Goal: Task Accomplishment & Management: Check status

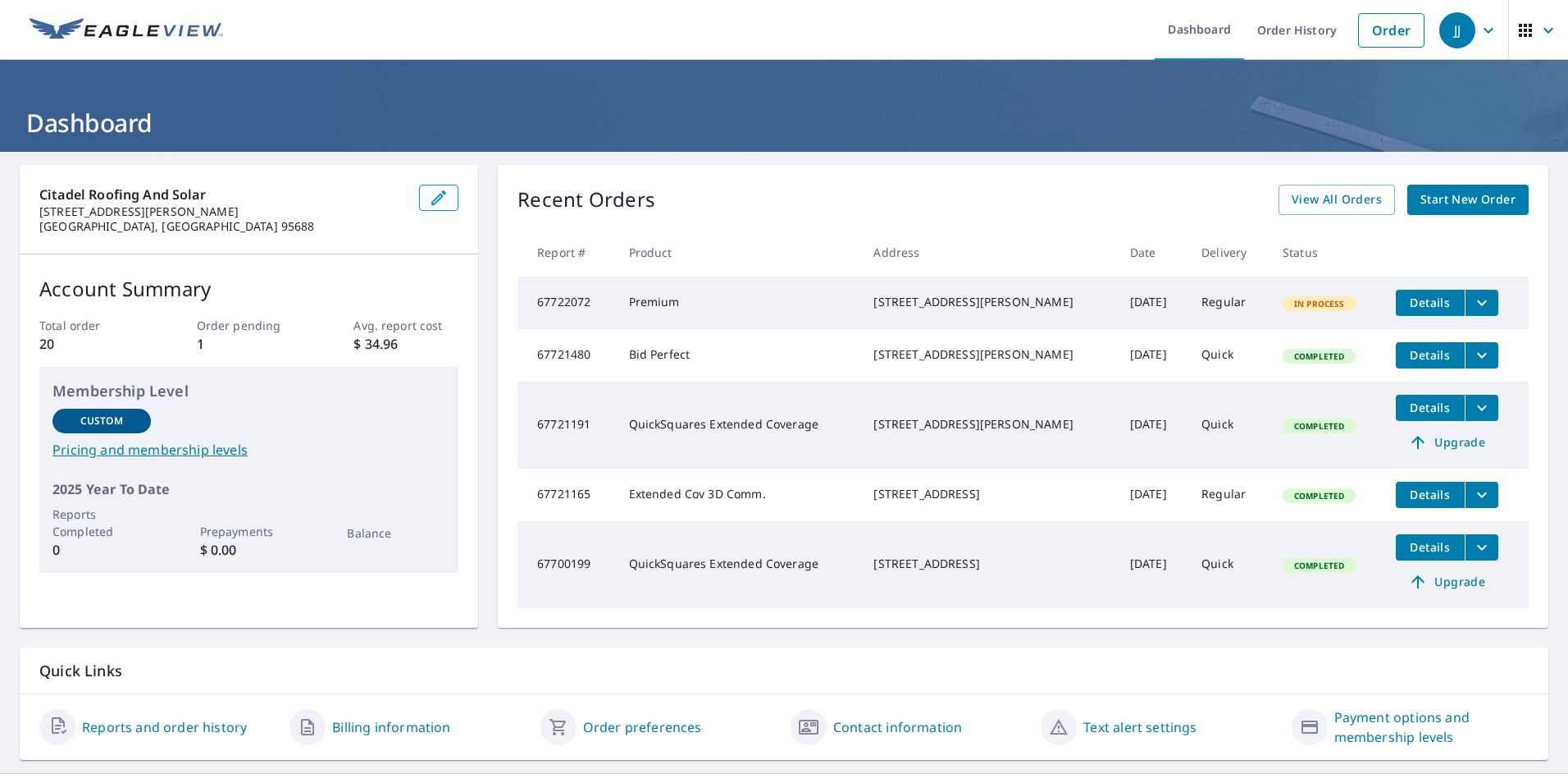
click at [1283, 299] on div "In Process" at bounding box center [1320, 303] width 74 height 15
click at [1270, 302] on td "In Process" at bounding box center [1326, 302] width 113 height 53
drag, startPoint x: 1249, startPoint y: 302, endPoint x: 1358, endPoint y: 299, distance: 109.0
click at [1358, 299] on td "In Process" at bounding box center [1326, 302] width 113 height 53
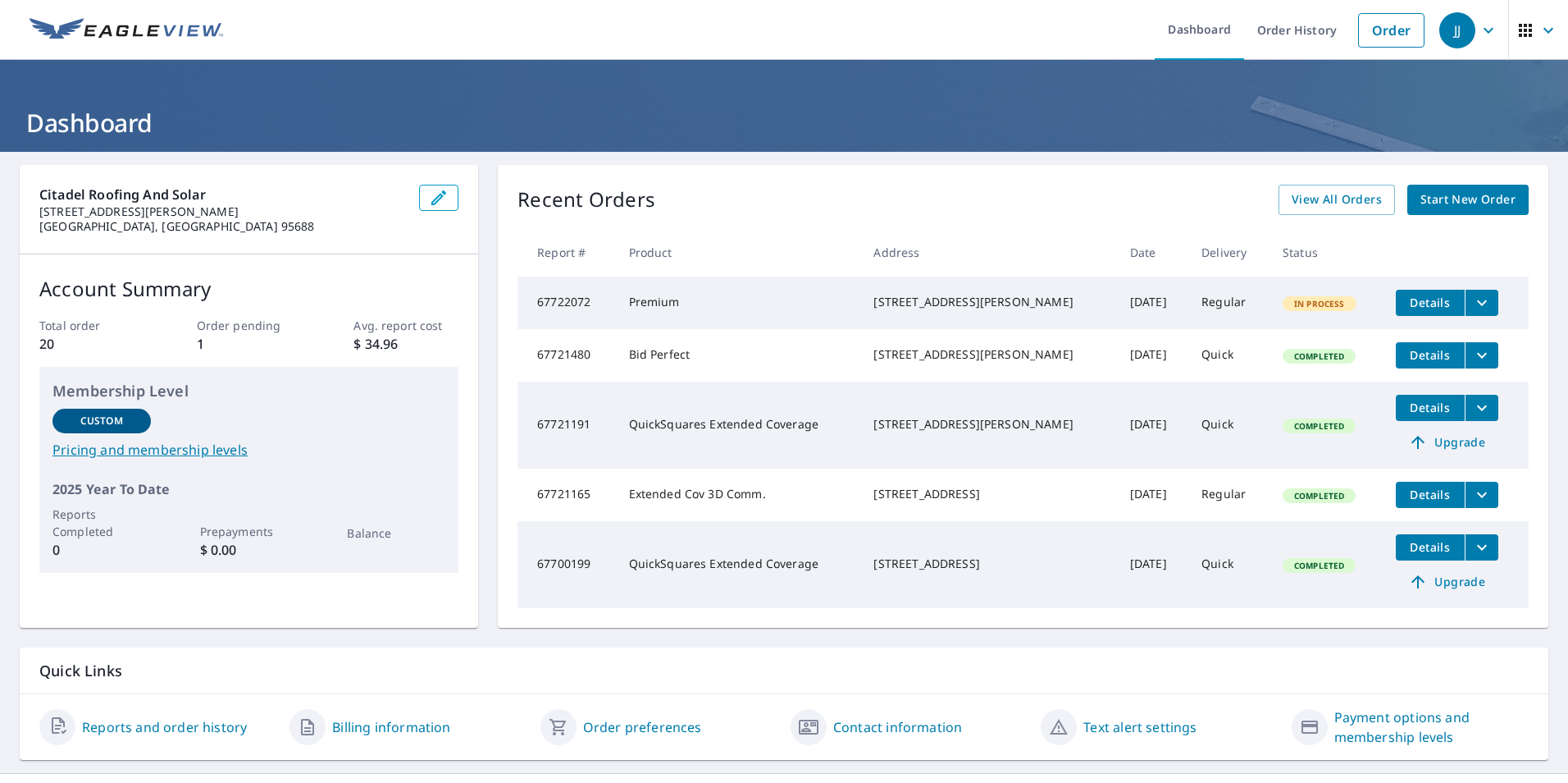
click at [1472, 298] on icon "filesDropdownBtn-67722072" at bounding box center [1482, 303] width 20 height 20
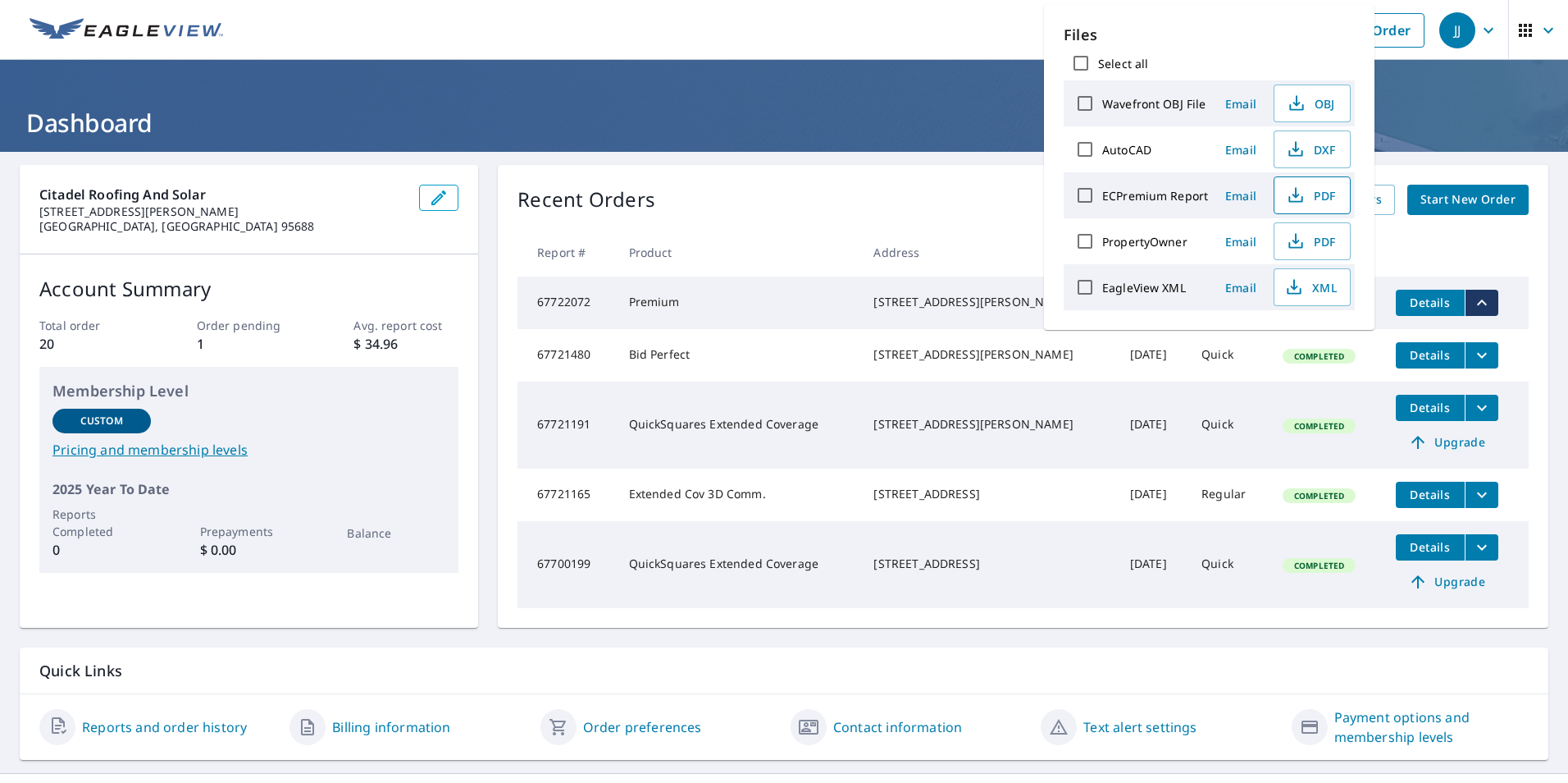
click at [1311, 196] on span "PDF" at bounding box center [1311, 196] width 53 height 20
click at [1082, 197] on input "ECPremium Report" at bounding box center [1085, 195] width 35 height 35
checkbox input "true"
click at [1303, 345] on span "Download" at bounding box center [1292, 345] width 87 height 20
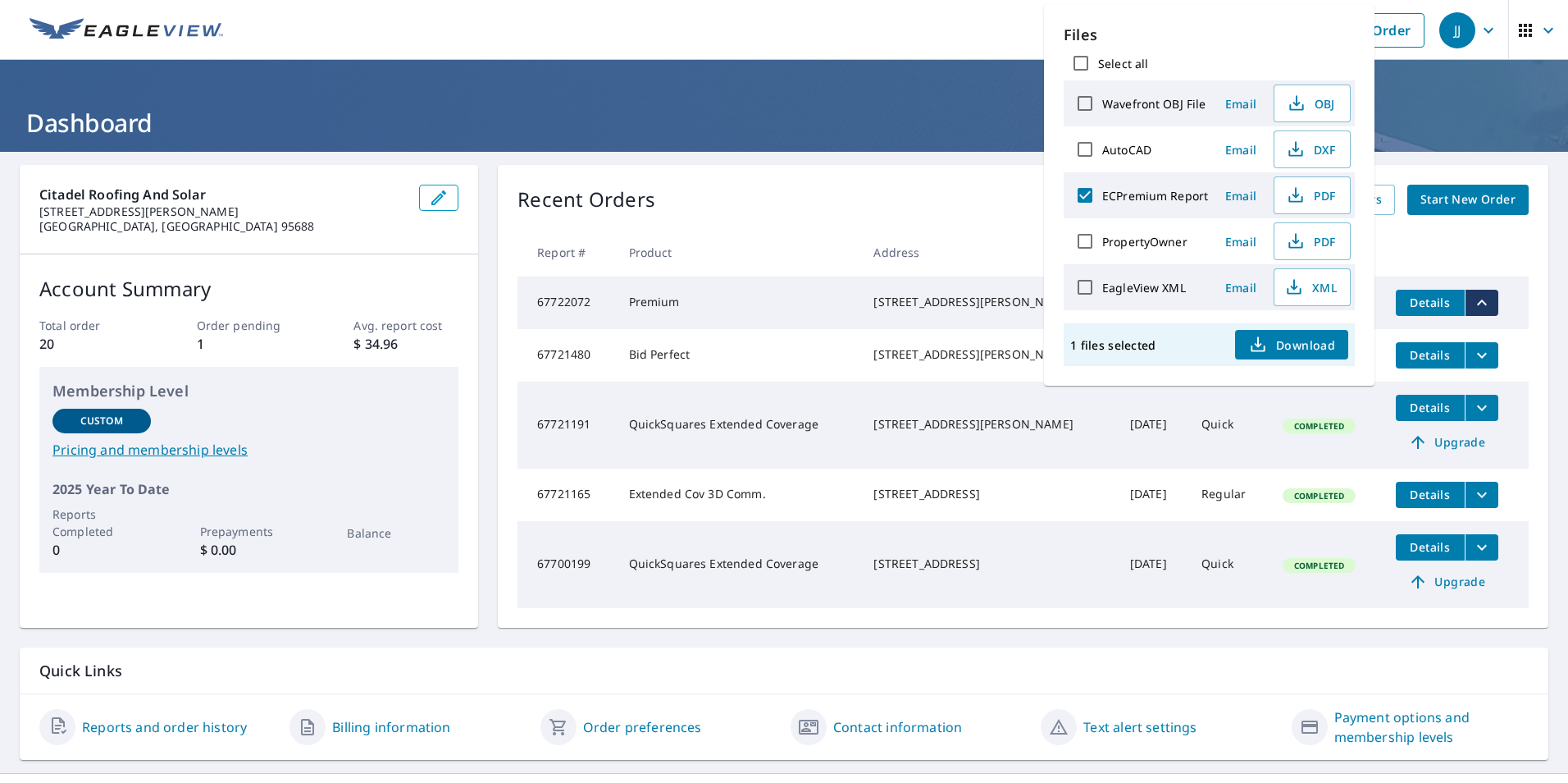
click at [1295, 351] on span "Download" at bounding box center [1292, 345] width 87 height 20
click at [617, 25] on ul "Dashboard Order History Order" at bounding box center [833, 30] width 1200 height 60
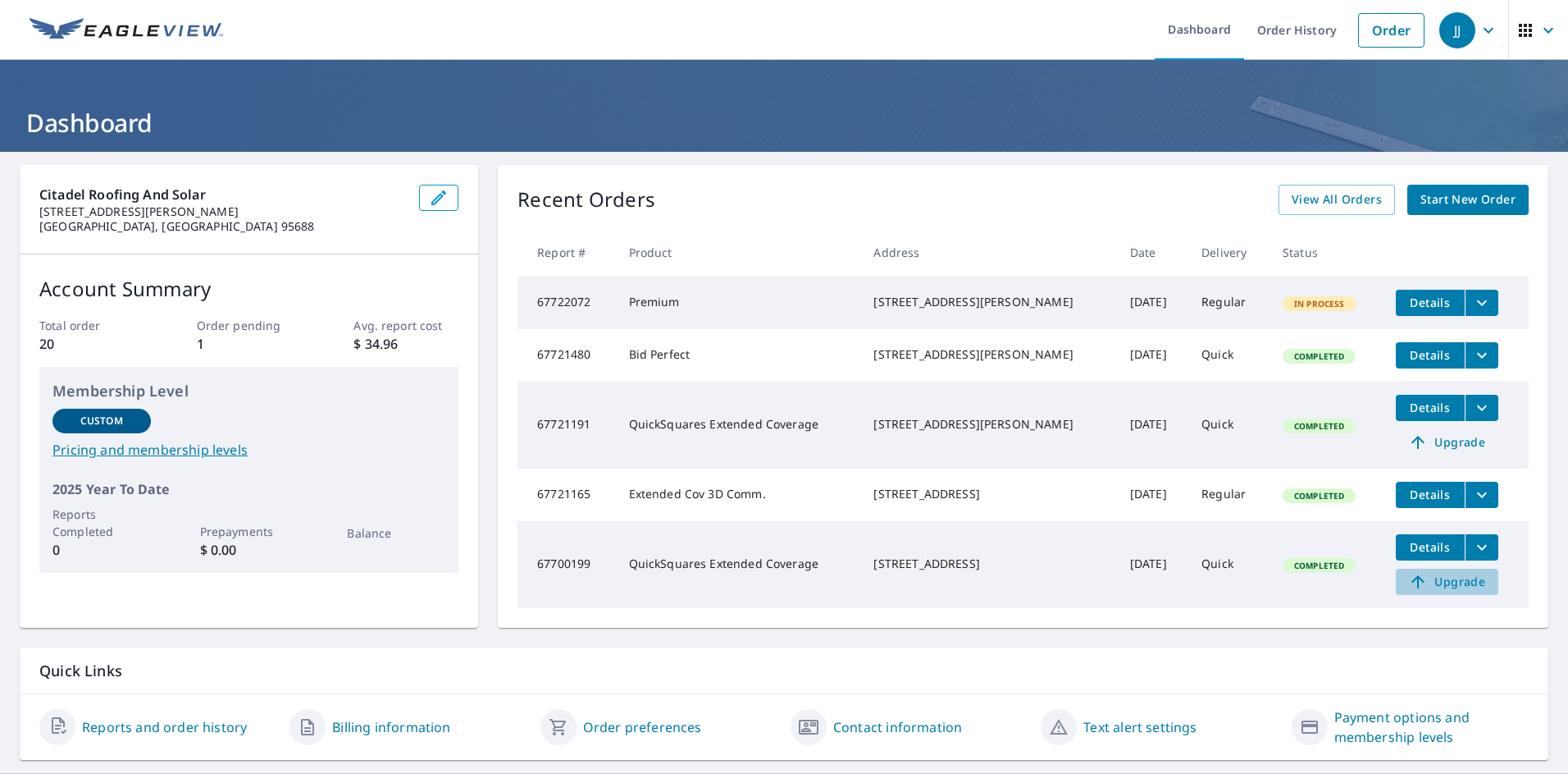
click at [1434, 591] on span "Upgrade" at bounding box center [1446, 582] width 83 height 20
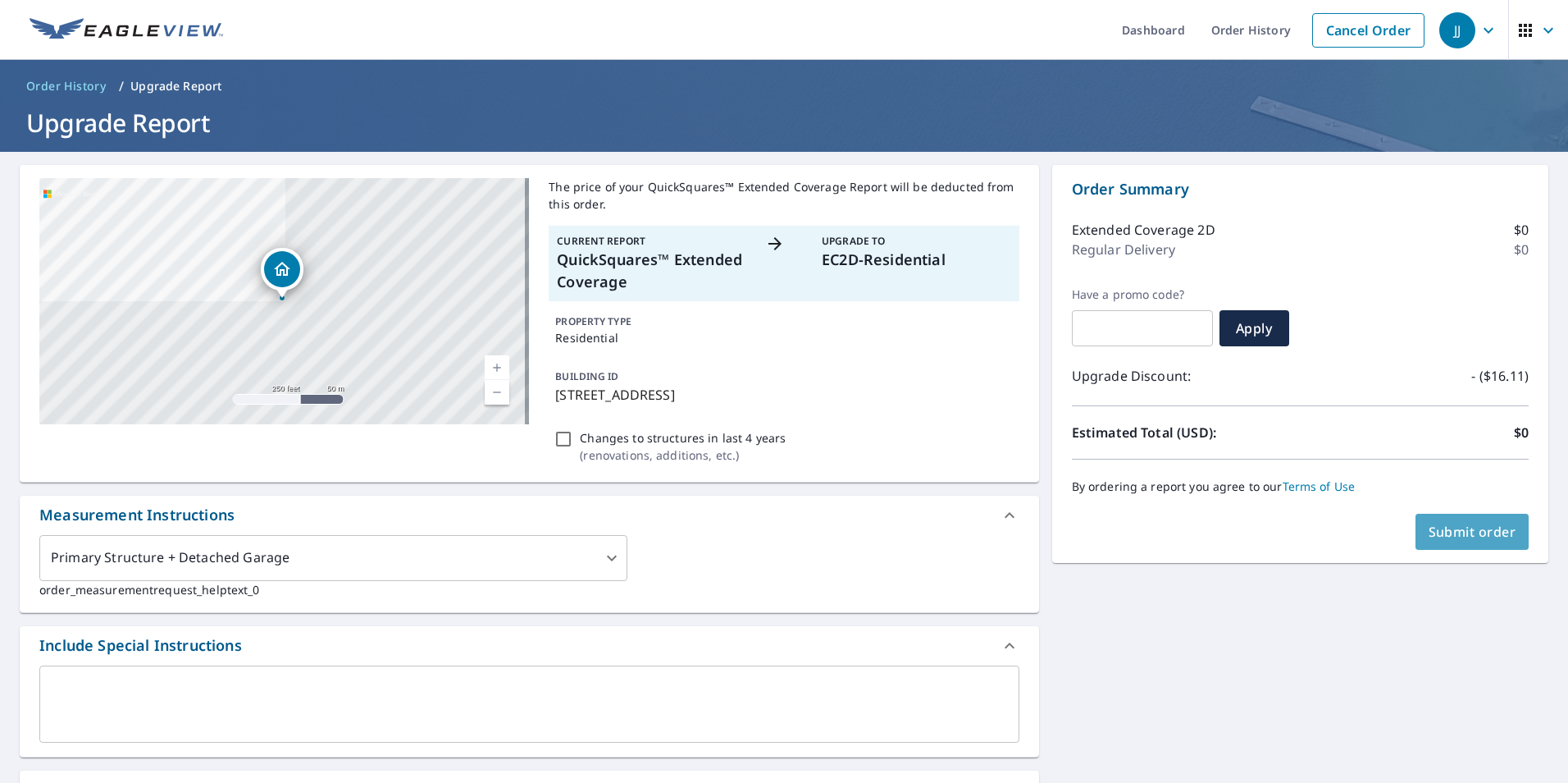
click at [1462, 536] on span "Submit order" at bounding box center [1473, 532] width 88 height 18
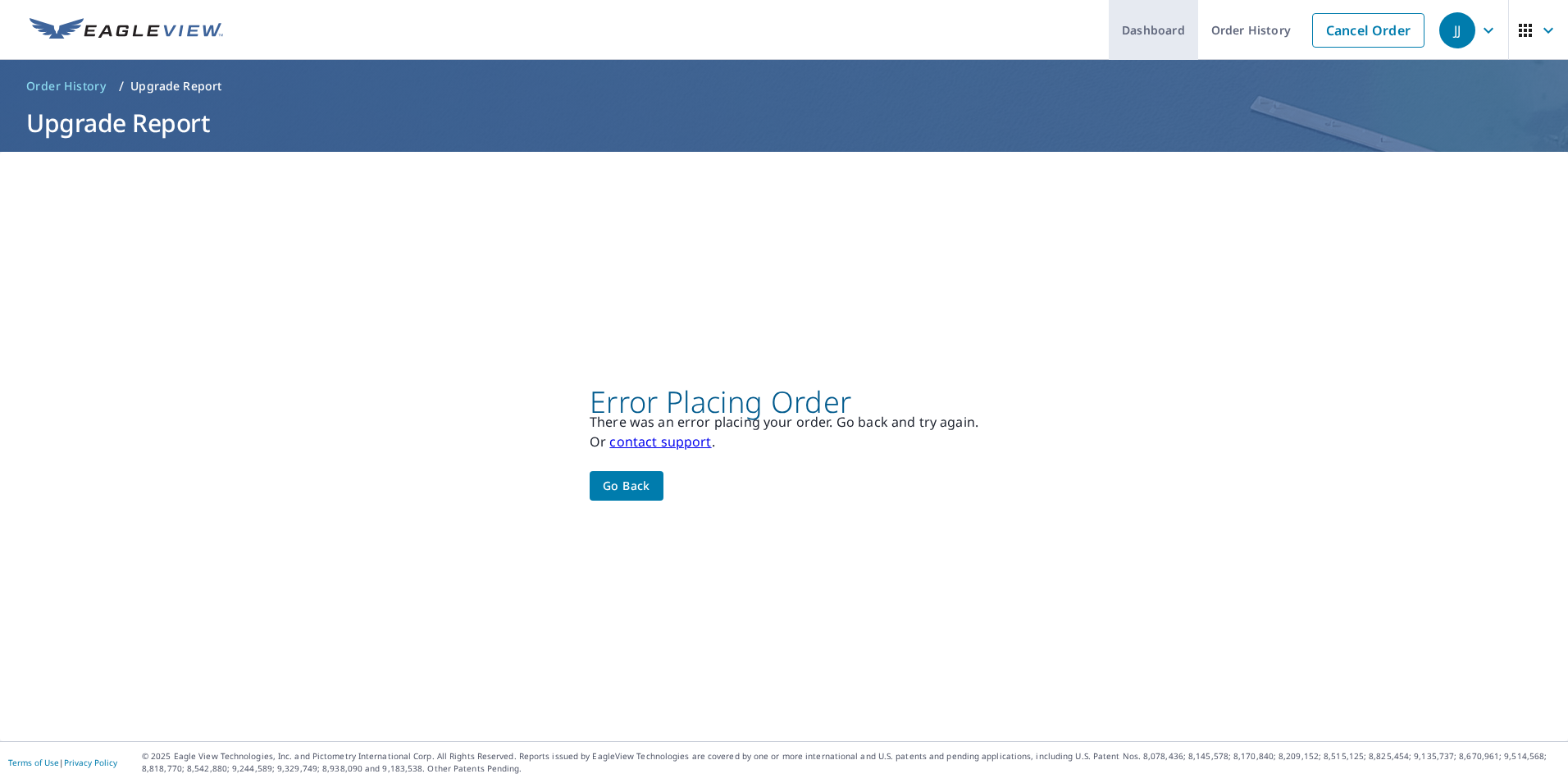
click at [1150, 35] on link "Dashboard" at bounding box center [1154, 30] width 90 height 60
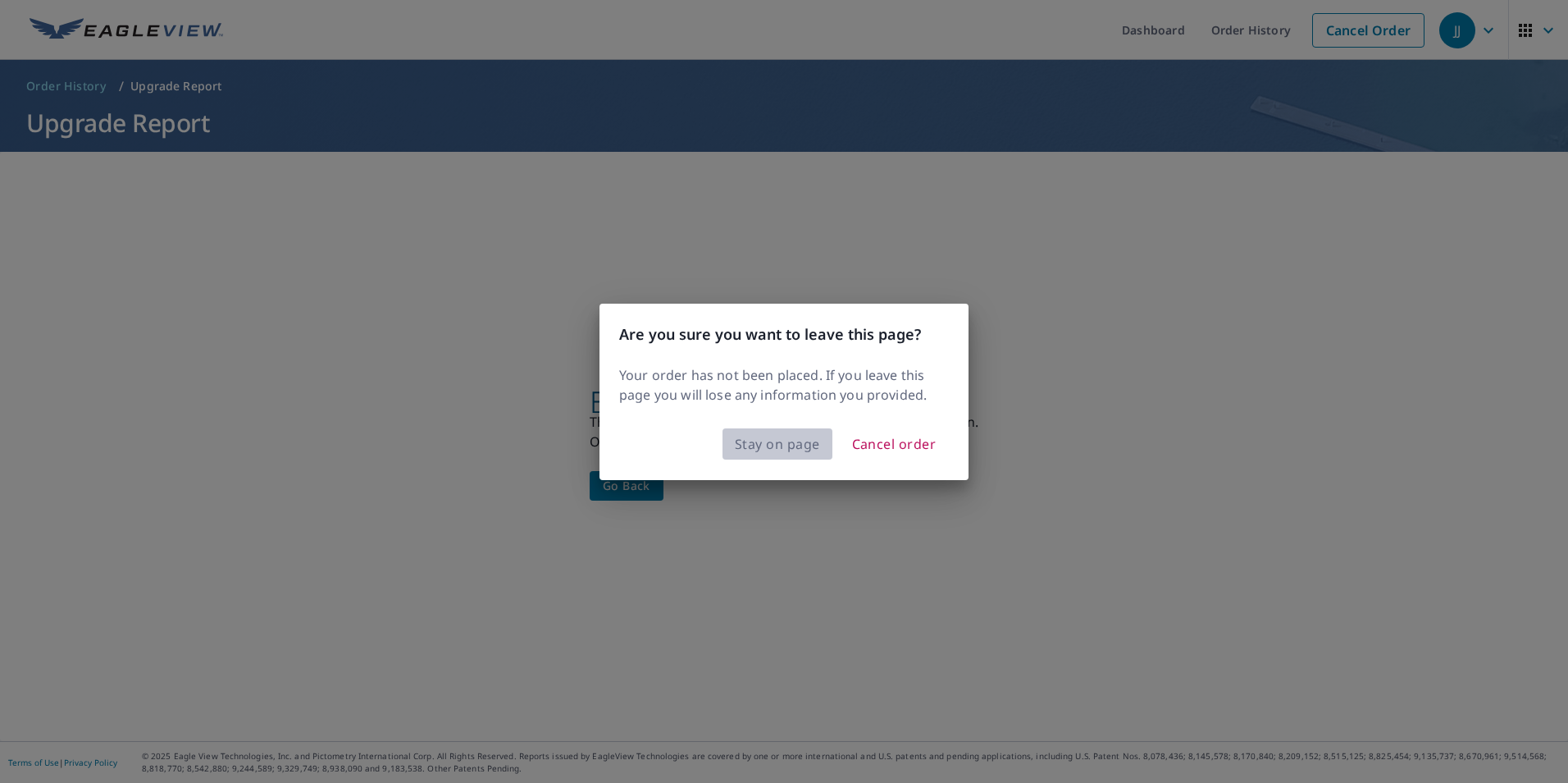
click at [794, 441] on span "Stay on page" at bounding box center [778, 443] width 86 height 23
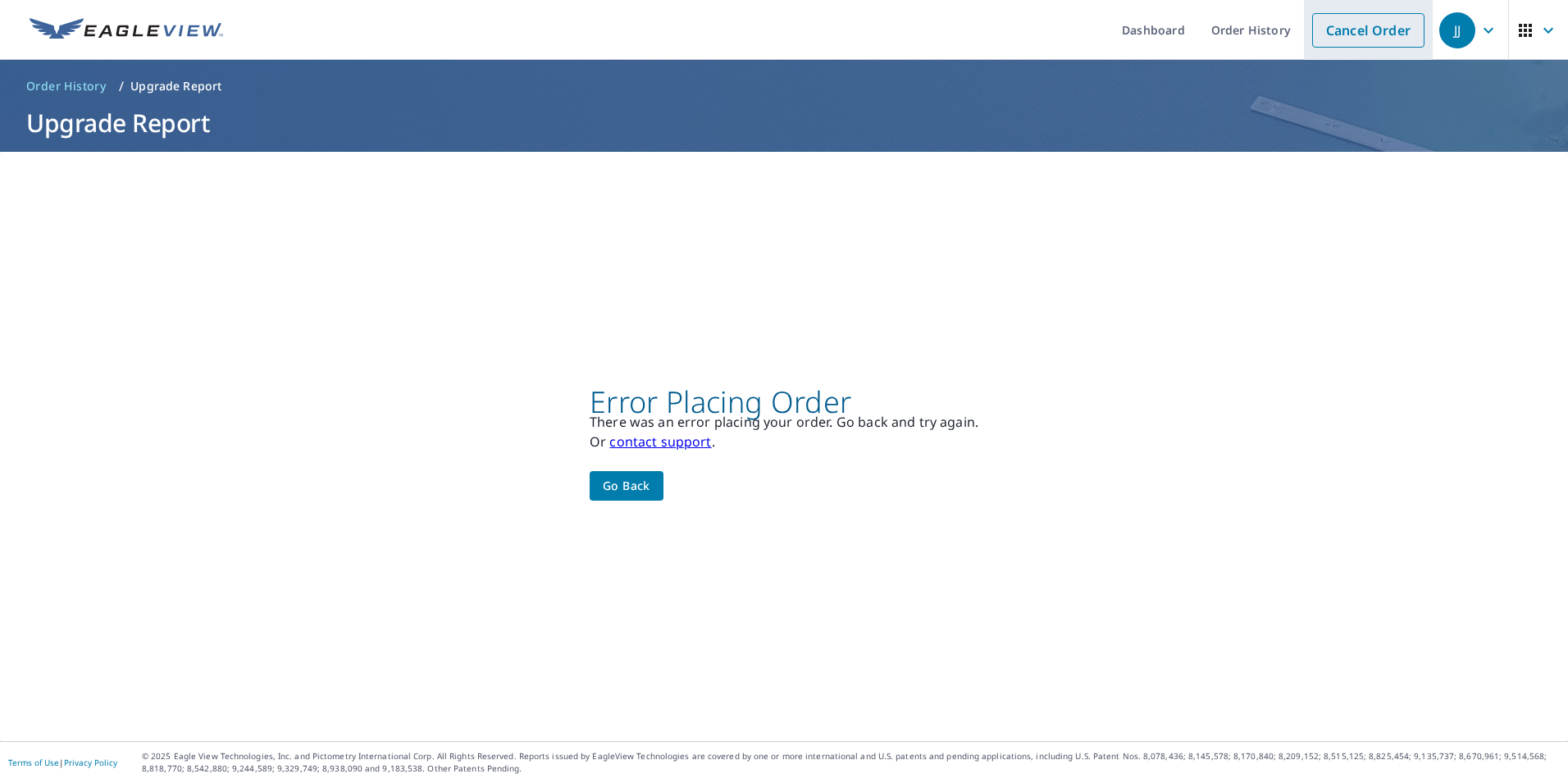
click at [1356, 31] on link "Cancel Order" at bounding box center [1369, 30] width 113 height 35
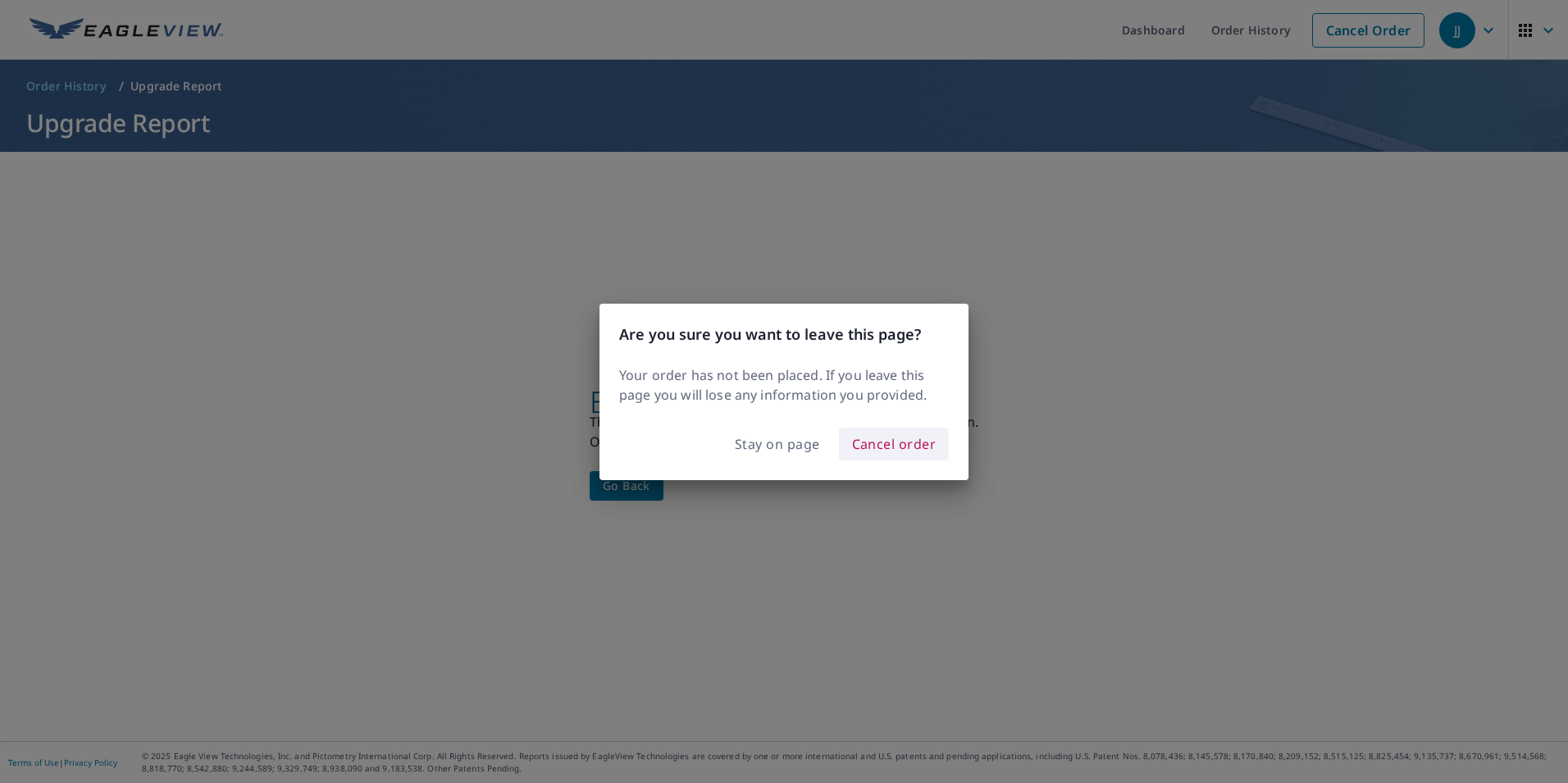
click at [894, 446] on span "Cancel order" at bounding box center [894, 443] width 85 height 23
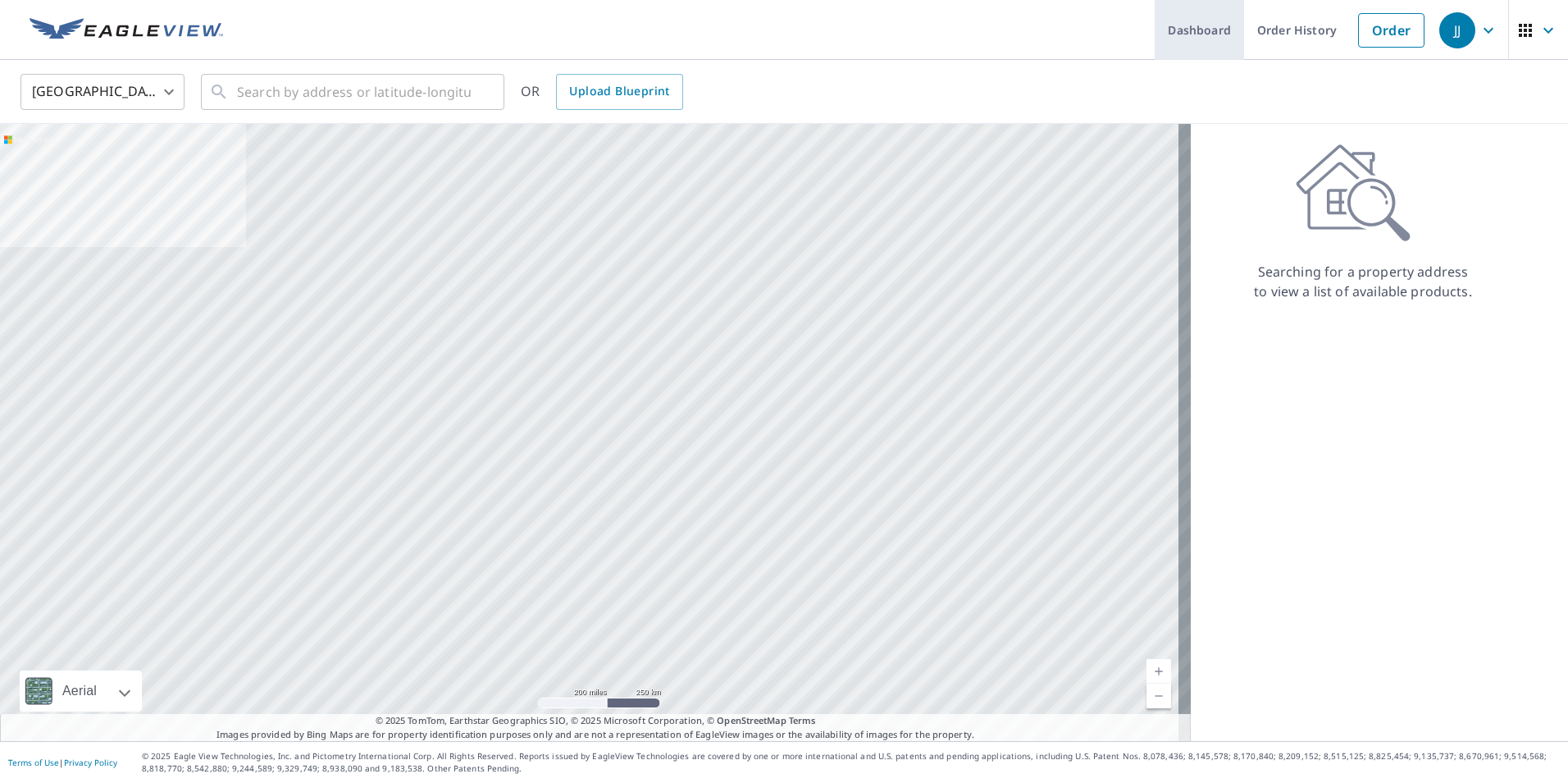
click at [1187, 28] on link "Dashboard" at bounding box center [1200, 30] width 90 height 60
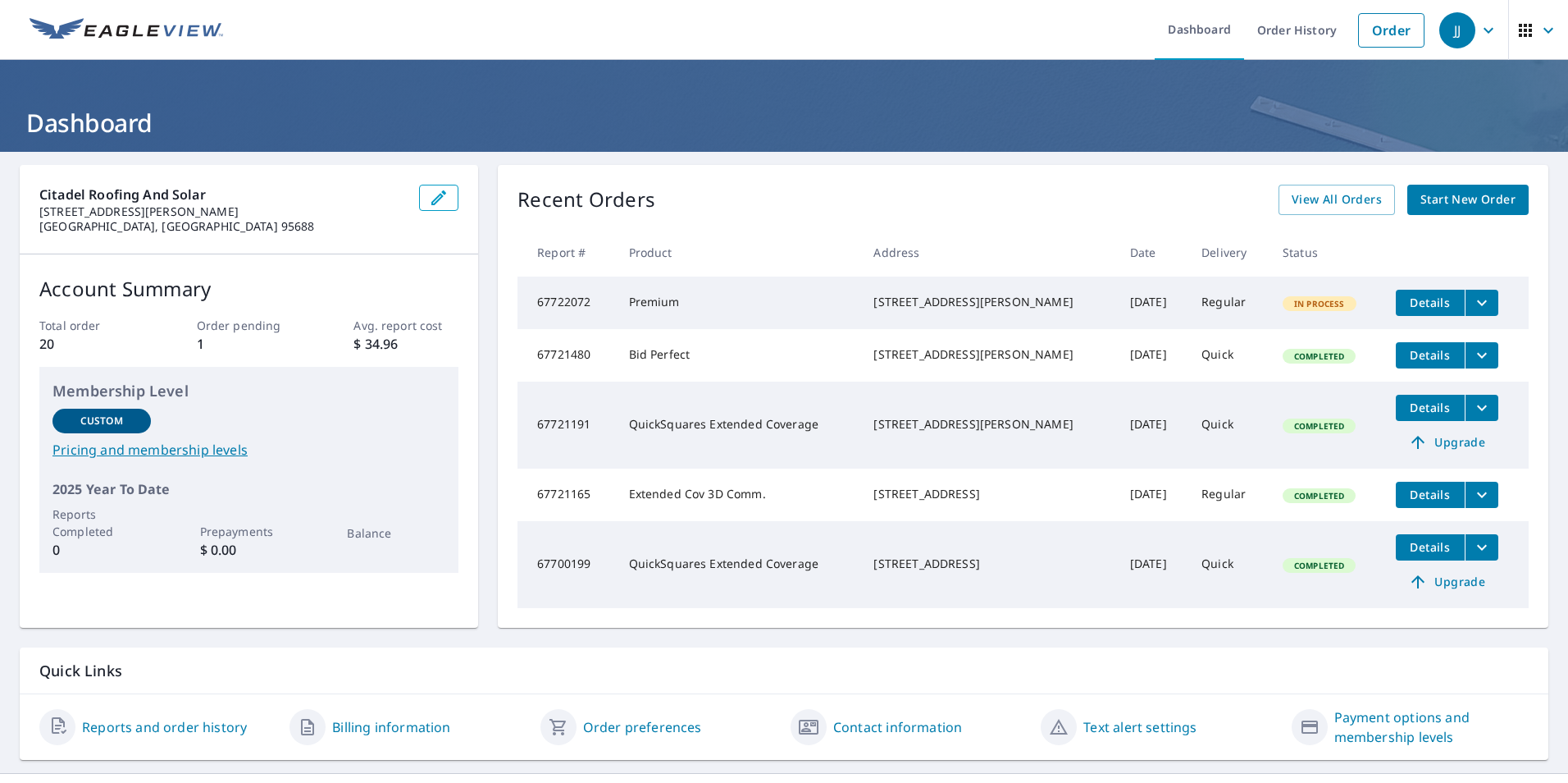
click at [921, 432] on div "[STREET_ADDRESS][PERSON_NAME]" at bounding box center [988, 424] width 229 height 16
click at [1413, 421] on button "Details" at bounding box center [1430, 408] width 69 height 26
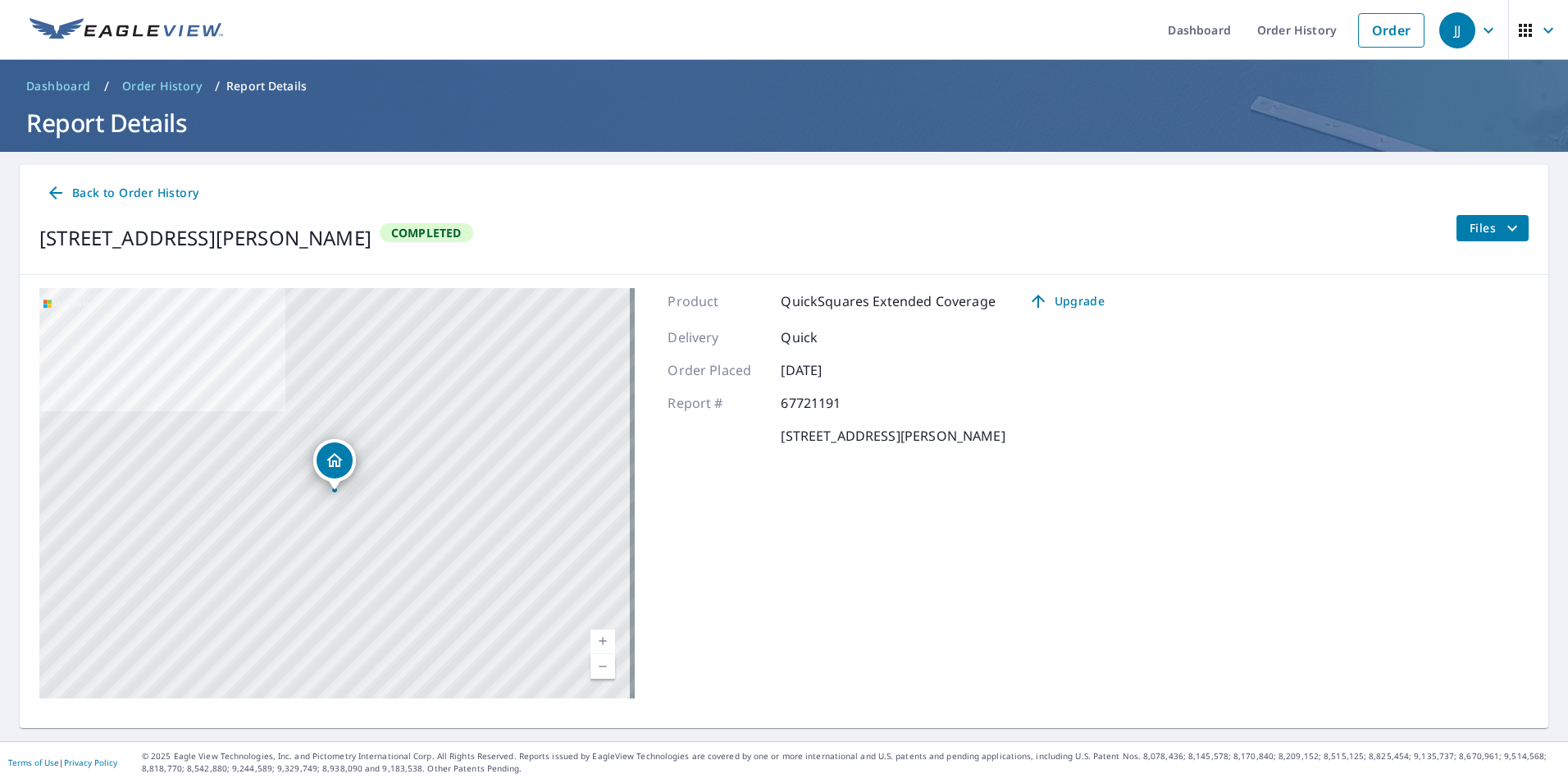
click at [1489, 224] on span "Files" at bounding box center [1496, 228] width 53 height 20
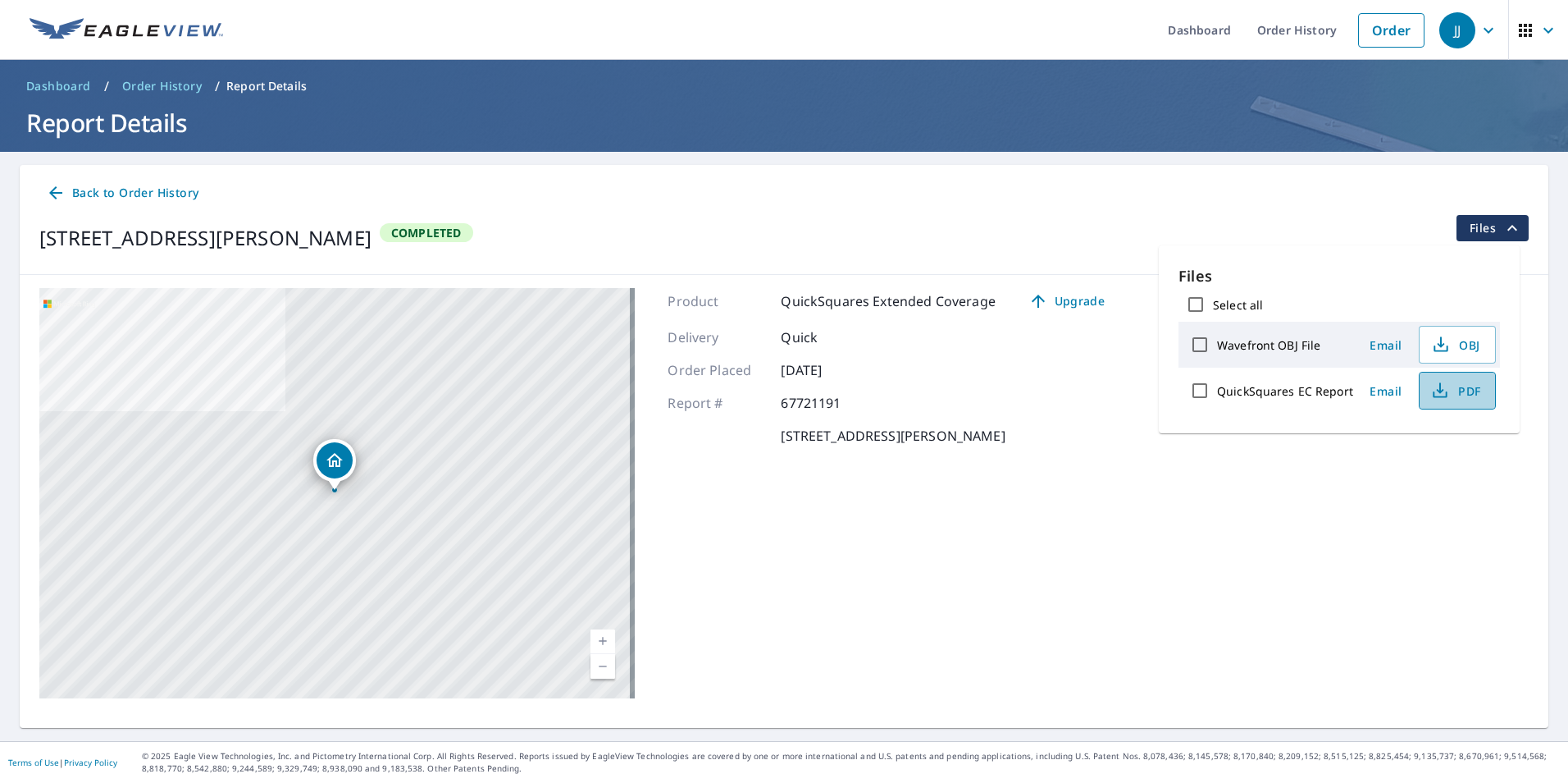
click at [1447, 390] on span "PDF" at bounding box center [1455, 391] width 53 height 20
